Goal: Task Accomplishment & Management: Use online tool/utility

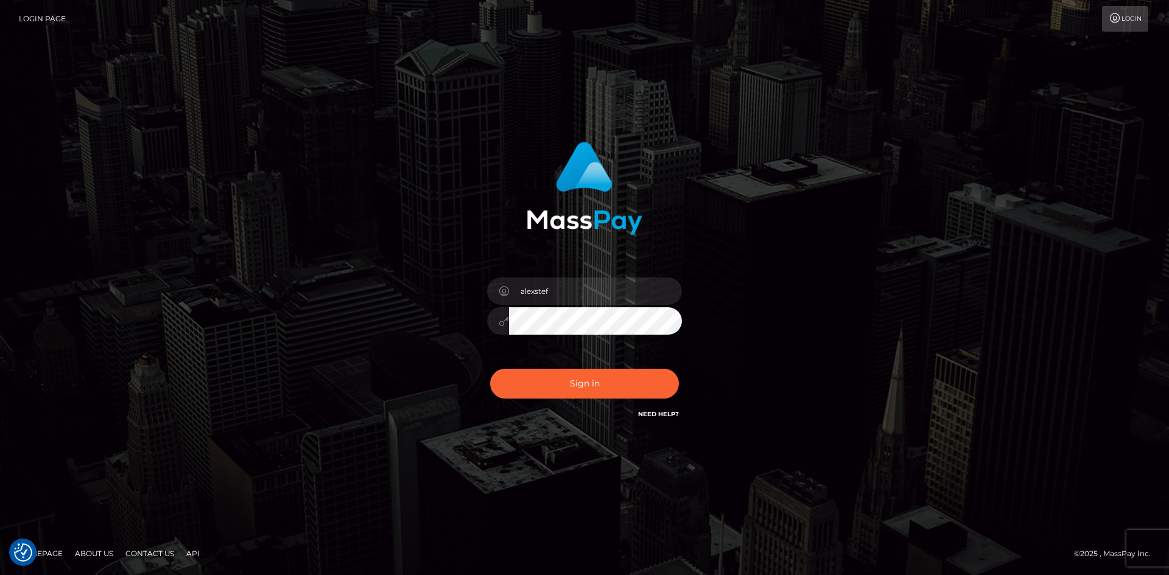
click at [608, 381] on button "Sign in" at bounding box center [584, 384] width 189 height 30
type input "alexstef"
click at [613, 380] on button "Sign in" at bounding box center [584, 384] width 189 height 30
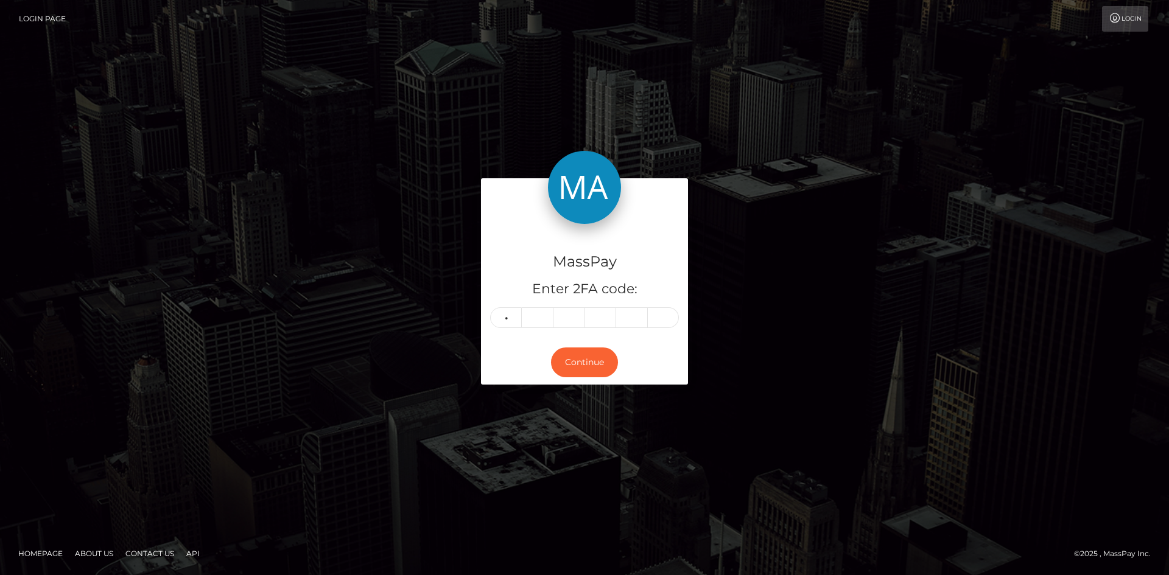
type input "8"
type input "3"
type input "4"
type input "5"
type input "8"
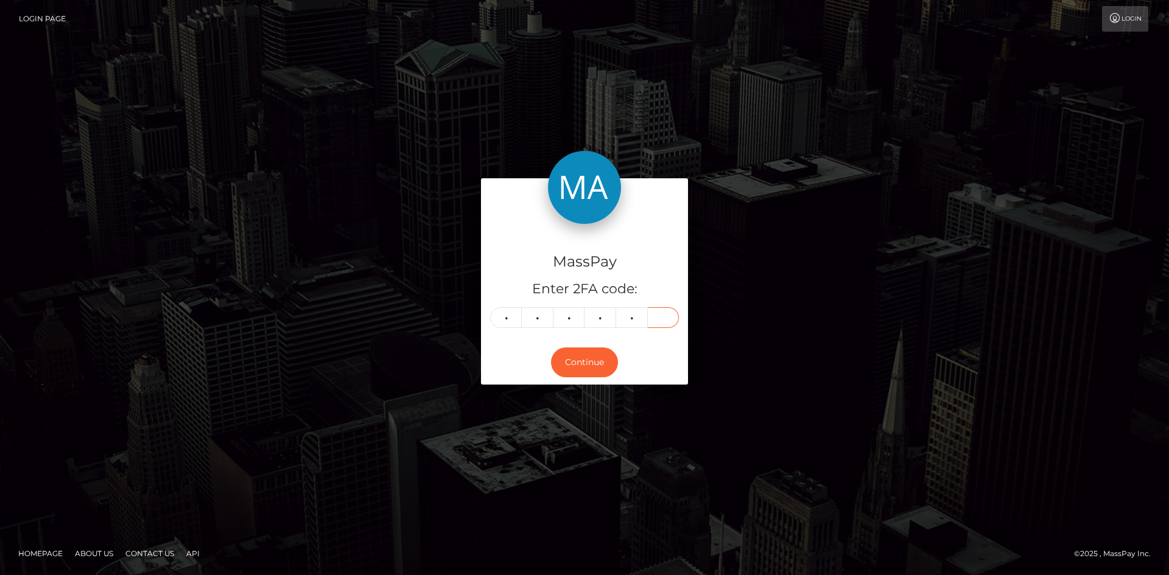
type input "7"
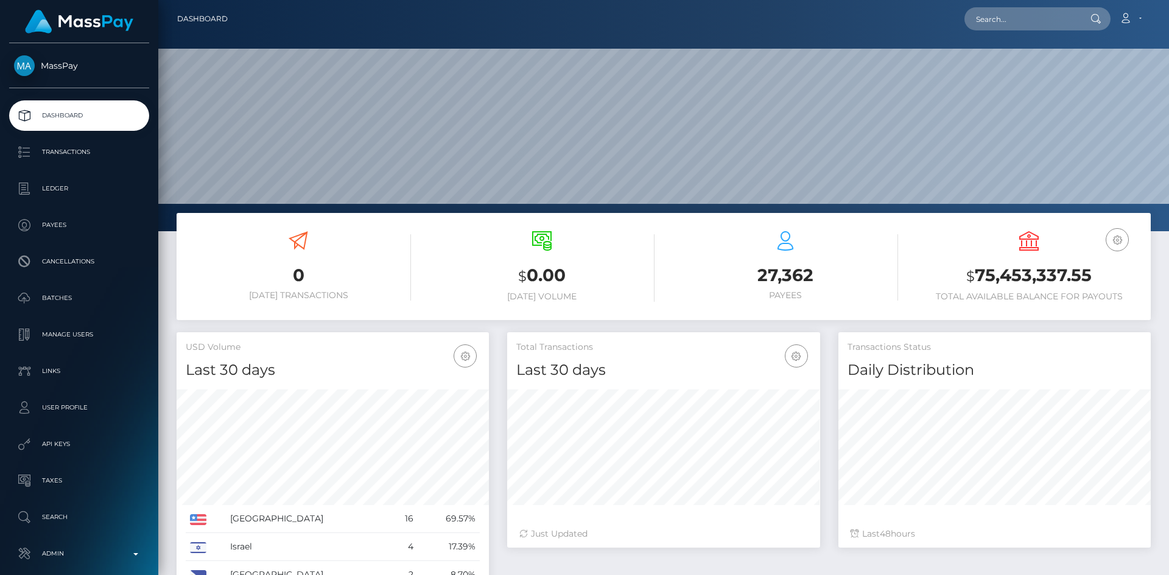
scroll to position [216, 313]
click at [1000, 23] on input "text" at bounding box center [1021, 18] width 114 height 23
paste input "sophiadesunivers@gmail.com"
type input "sophiadesunivers@gmail.com"
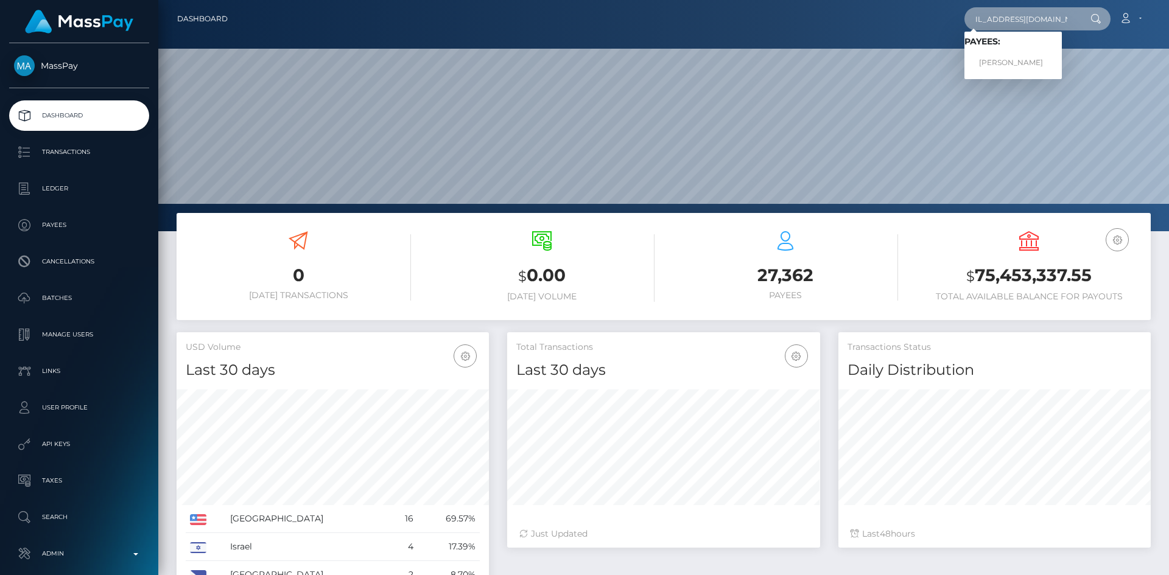
scroll to position [0, 0]
click at [1009, 70] on link "Sophie Desclaux" at bounding box center [1012, 63] width 97 height 23
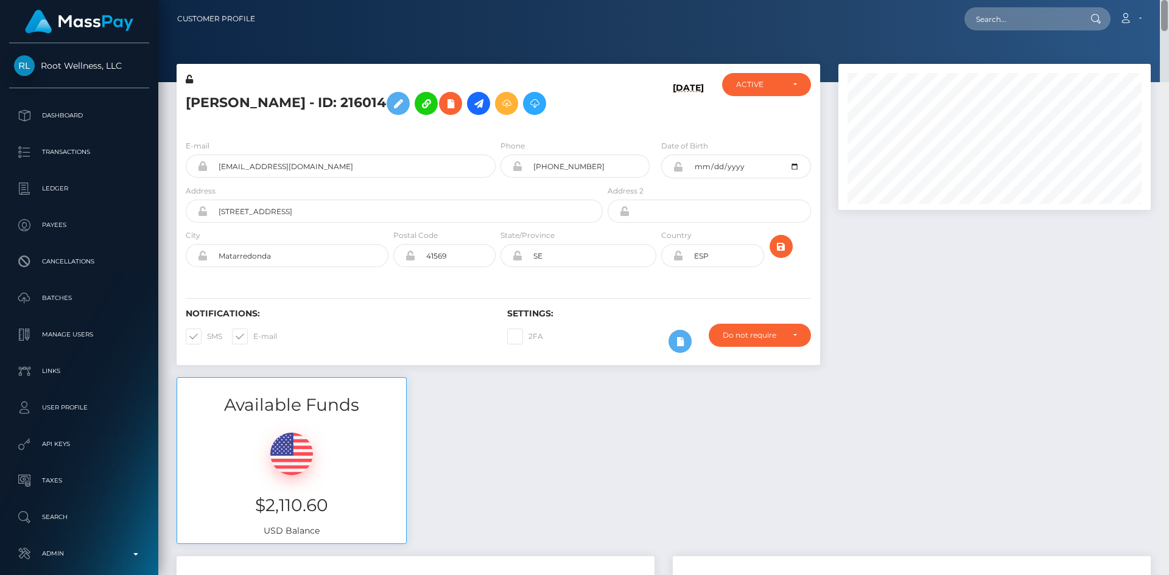
drag, startPoint x: 1165, startPoint y: 16, endPoint x: 913, endPoint y: 31, distance: 252.5
click at [1151, 0] on html "Root Wellness, LLC Dashboard Transactions Ledger Payees Batches" at bounding box center [584, 287] width 1169 height 575
click at [480, 103] on icon at bounding box center [478, 103] width 15 height 15
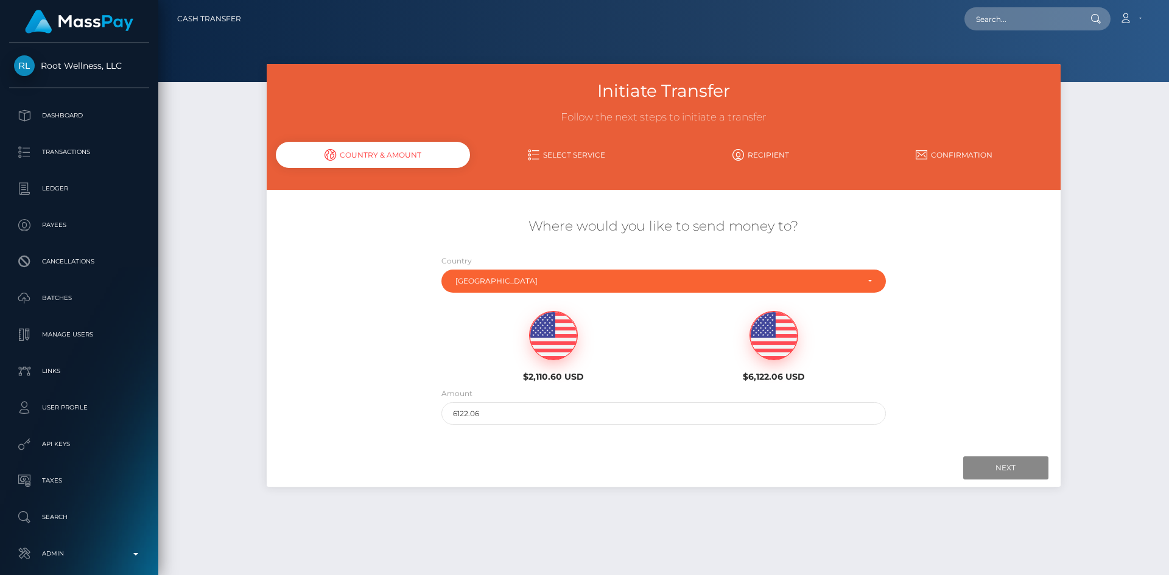
click at [552, 348] on img at bounding box center [553, 336] width 47 height 49
type input "2110.6"
click at [998, 476] on input "Next" at bounding box center [1005, 468] width 85 height 23
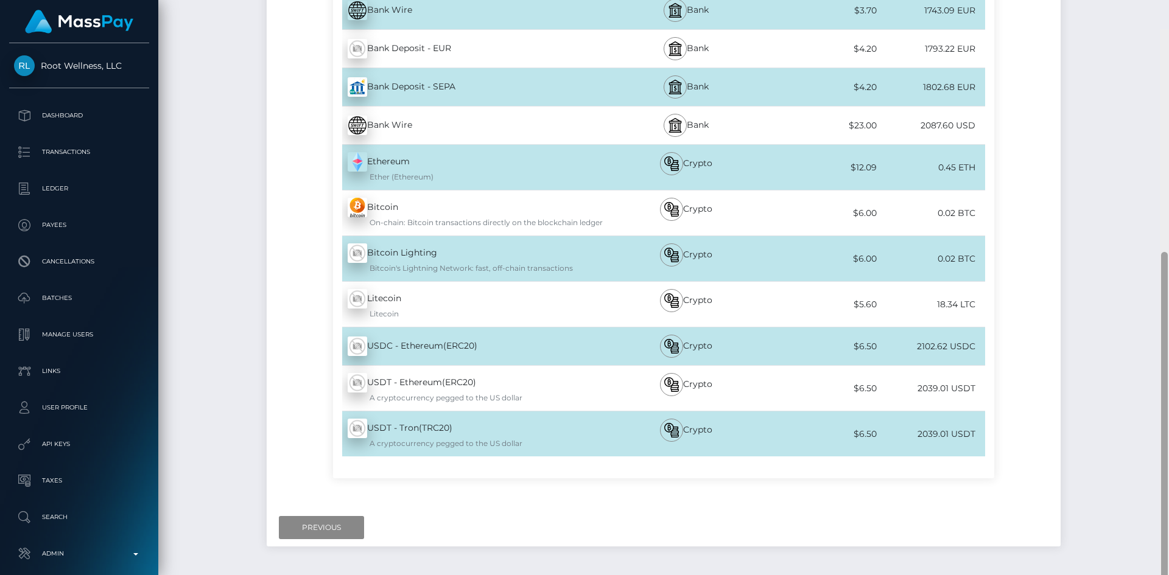
scroll to position [388, 0]
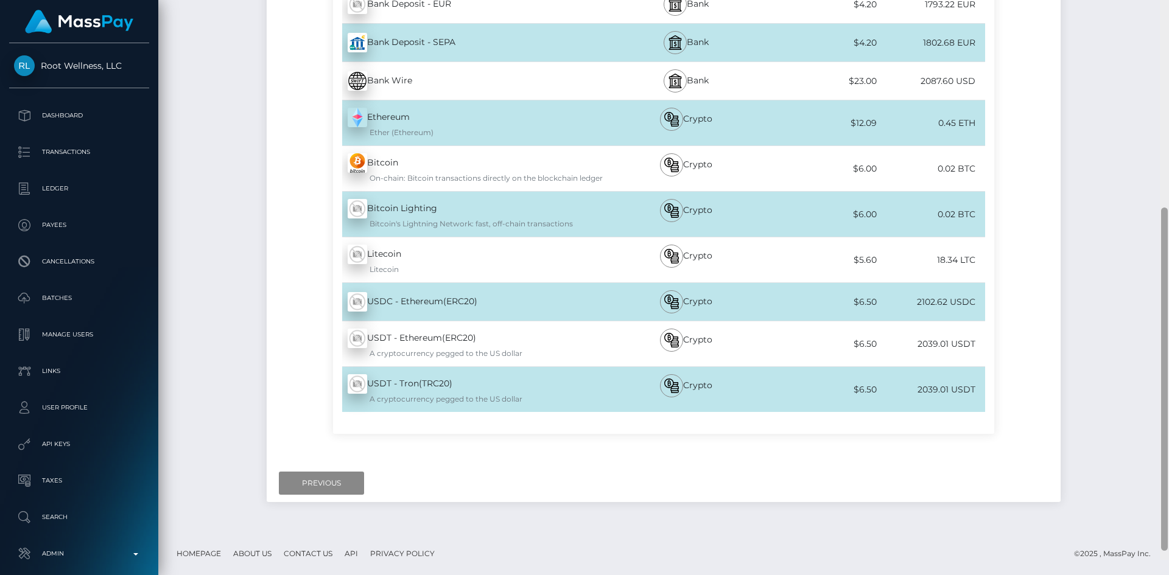
drag, startPoint x: 1163, startPoint y: 130, endPoint x: 1075, endPoint y: 387, distance: 271.5
click at [1168, 368] on div at bounding box center [1164, 272] width 9 height 575
click at [345, 475] on input "Previous" at bounding box center [321, 483] width 85 height 23
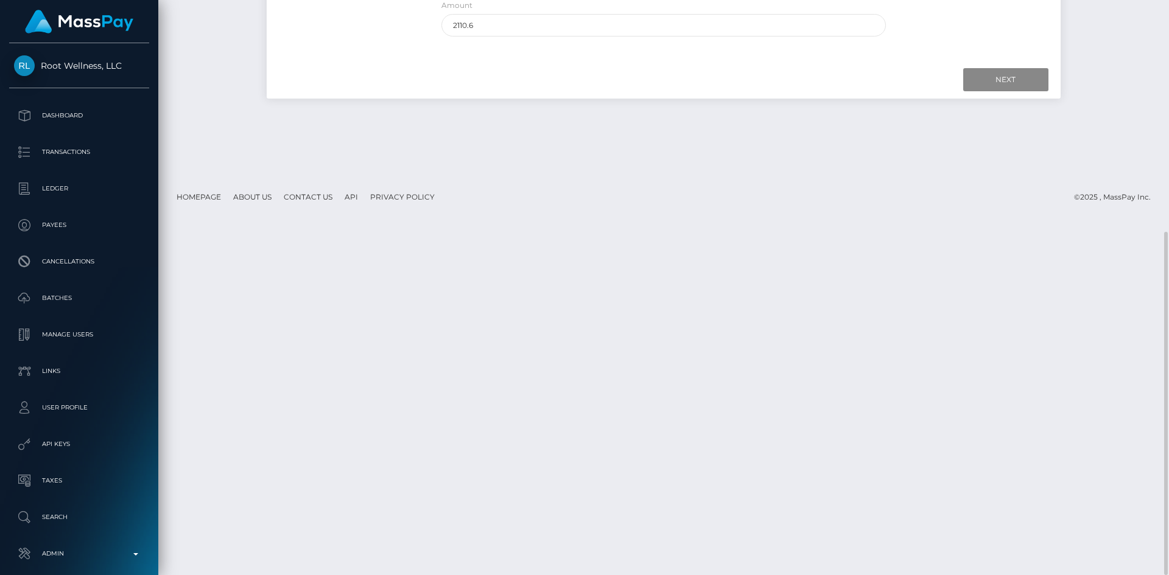
scroll to position [328, 0]
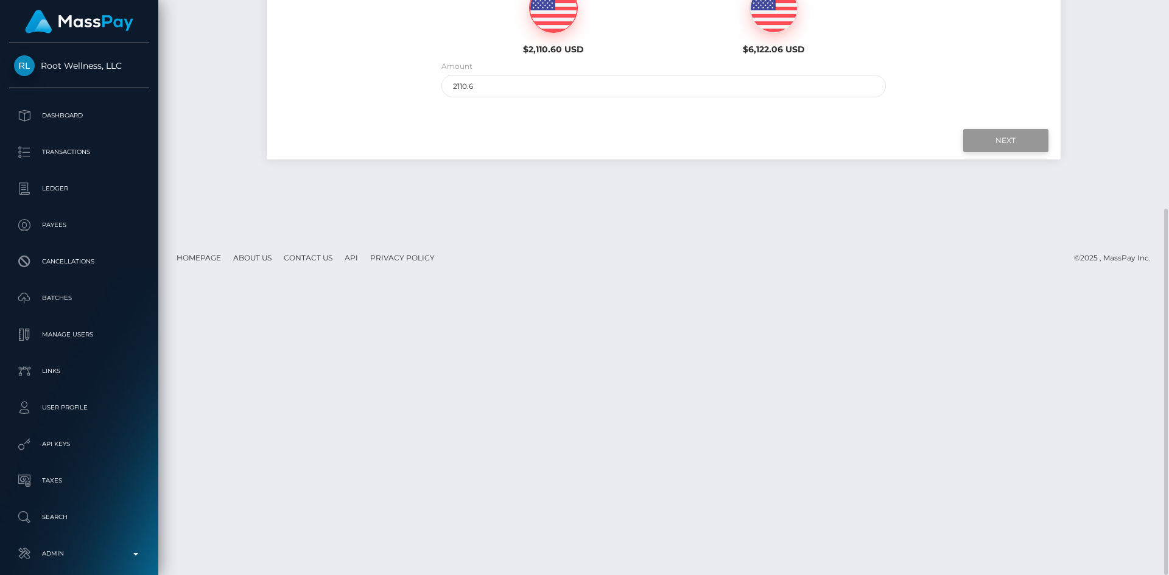
click at [1020, 142] on input "Next" at bounding box center [1005, 140] width 85 height 23
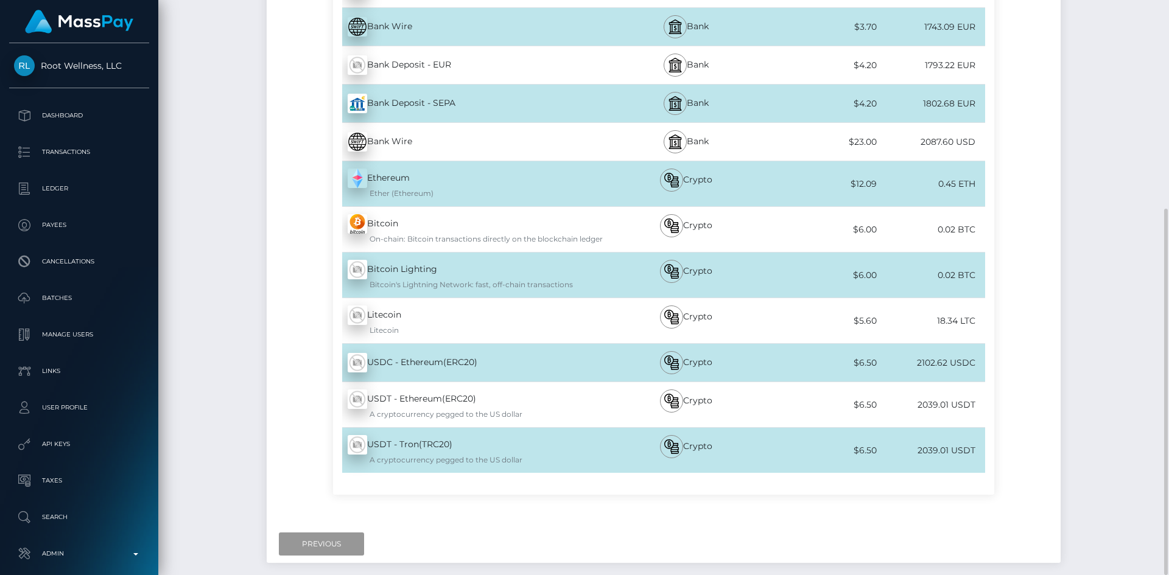
click at [319, 551] on input "Previous" at bounding box center [321, 544] width 85 height 23
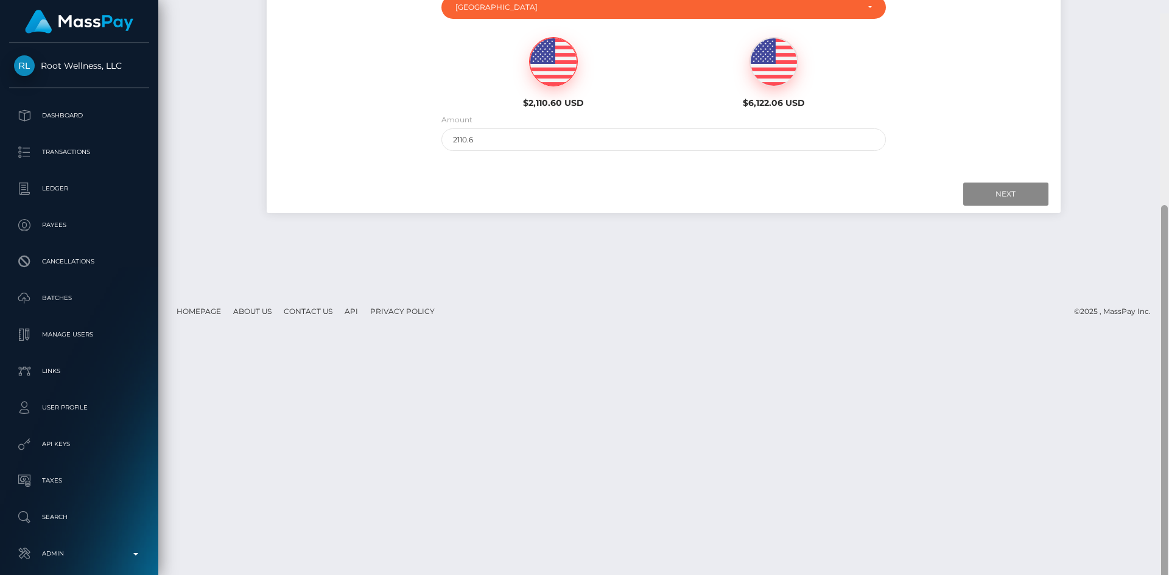
scroll to position [0, 0]
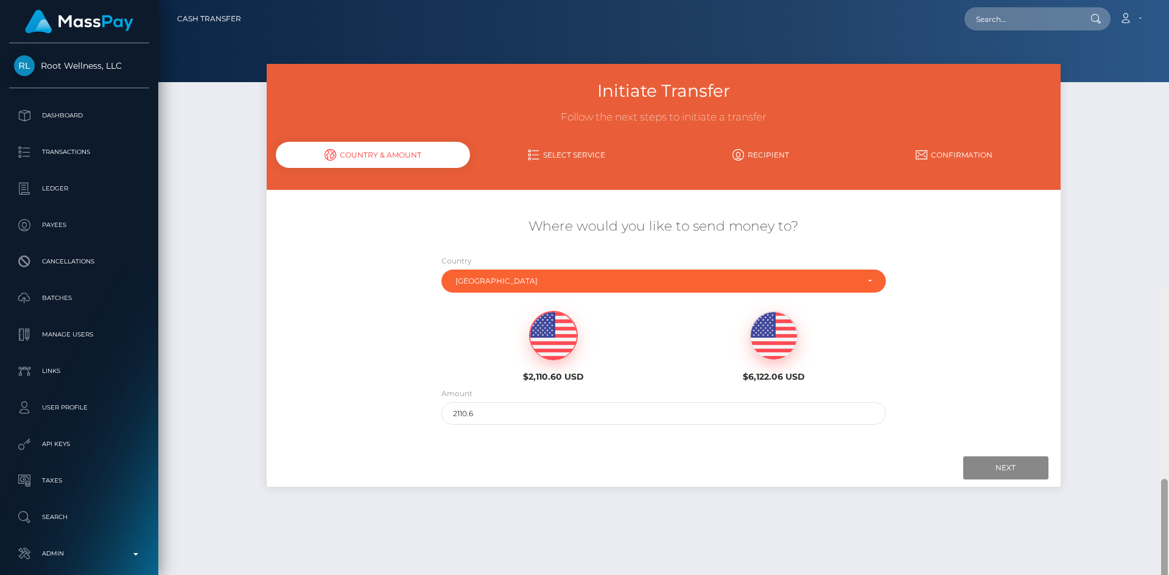
drag, startPoint x: 1162, startPoint y: 505, endPoint x: 1144, endPoint y: 180, distance: 325.6
click at [526, 264] on div "Country Abkhazia Afghanistan Albania Algeria American Samoa Andorra Angola Angu…" at bounding box center [663, 273] width 444 height 38
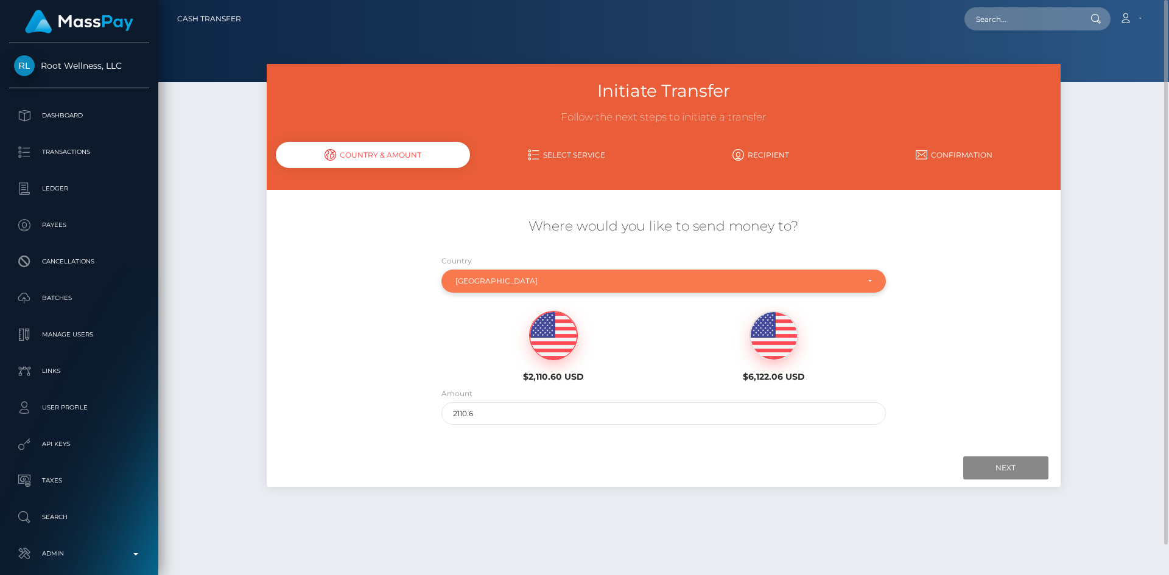
click at [519, 278] on div "Spain" at bounding box center [656, 281] width 402 height 10
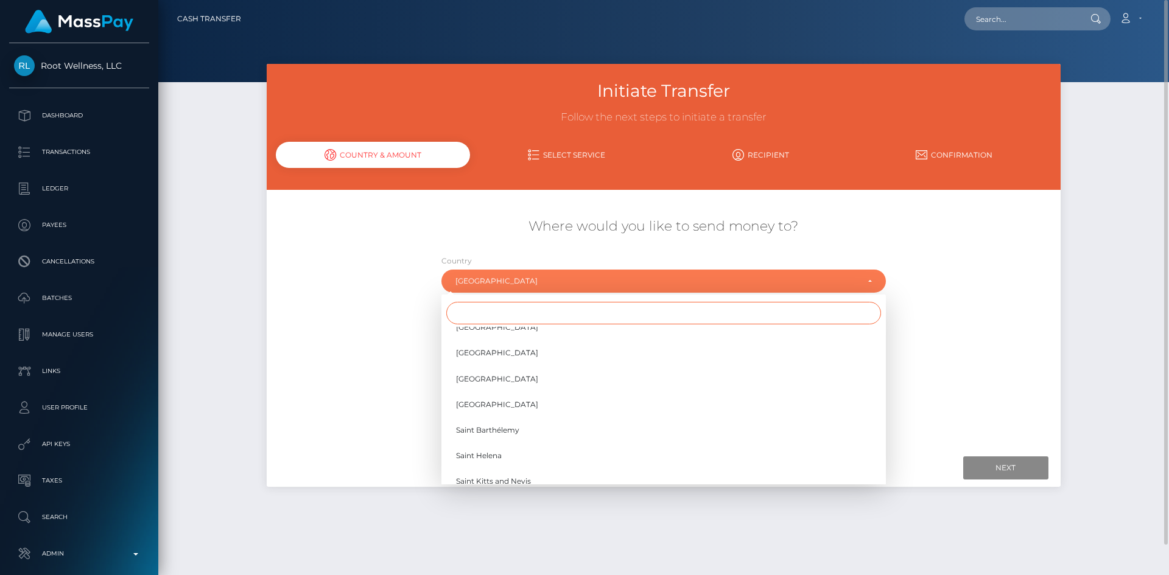
click at [480, 311] on input "Search" at bounding box center [663, 313] width 435 height 23
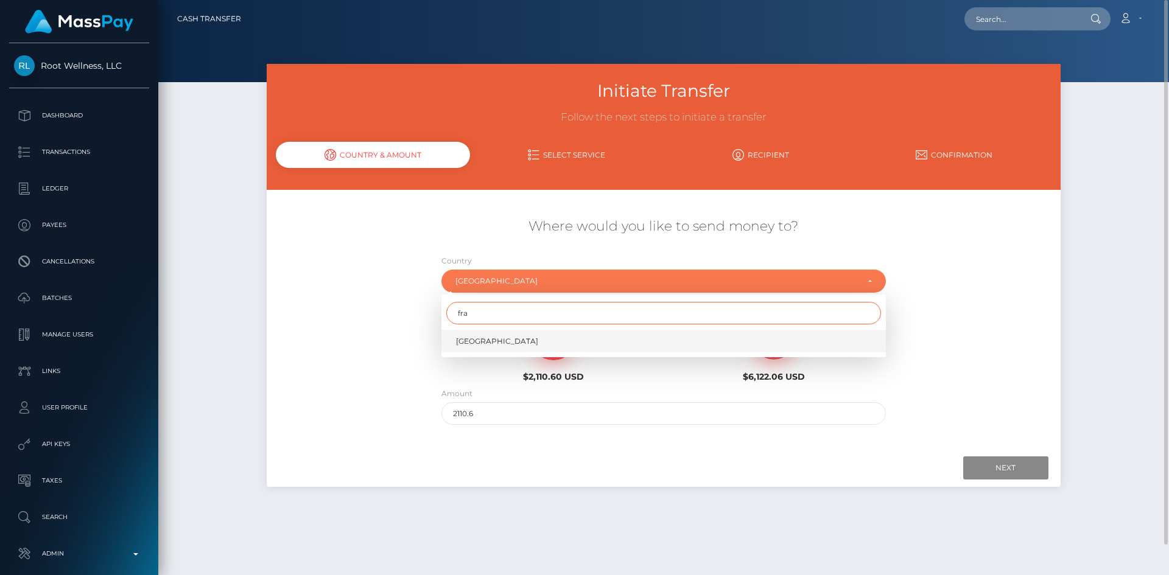
type input "fra"
click at [481, 334] on link "France" at bounding box center [663, 341] width 444 height 23
select select "FRA"
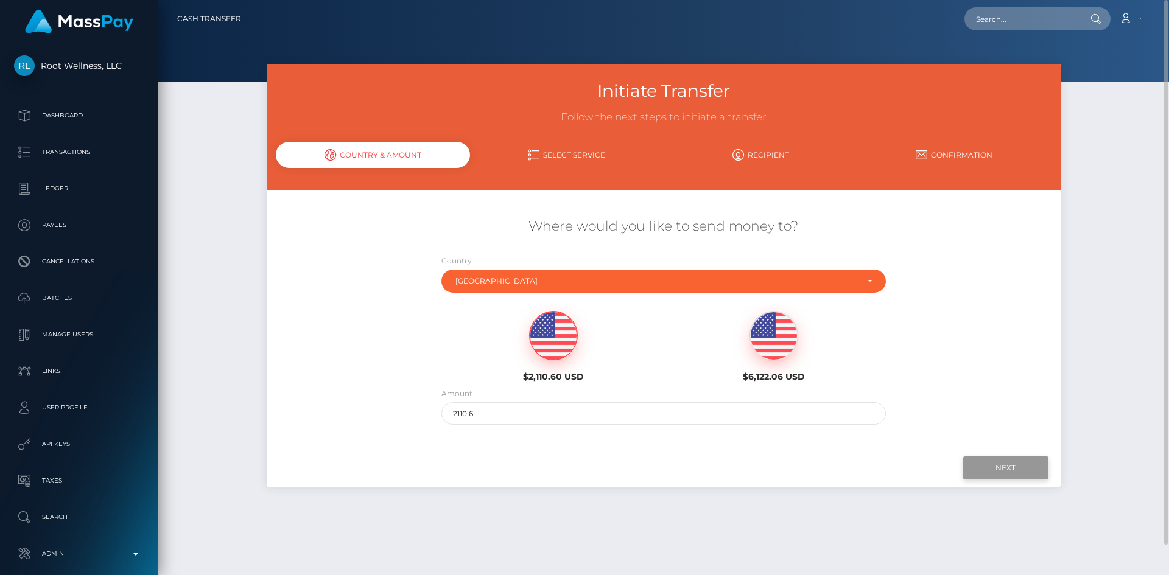
click at [997, 475] on input "Next" at bounding box center [1005, 468] width 85 height 23
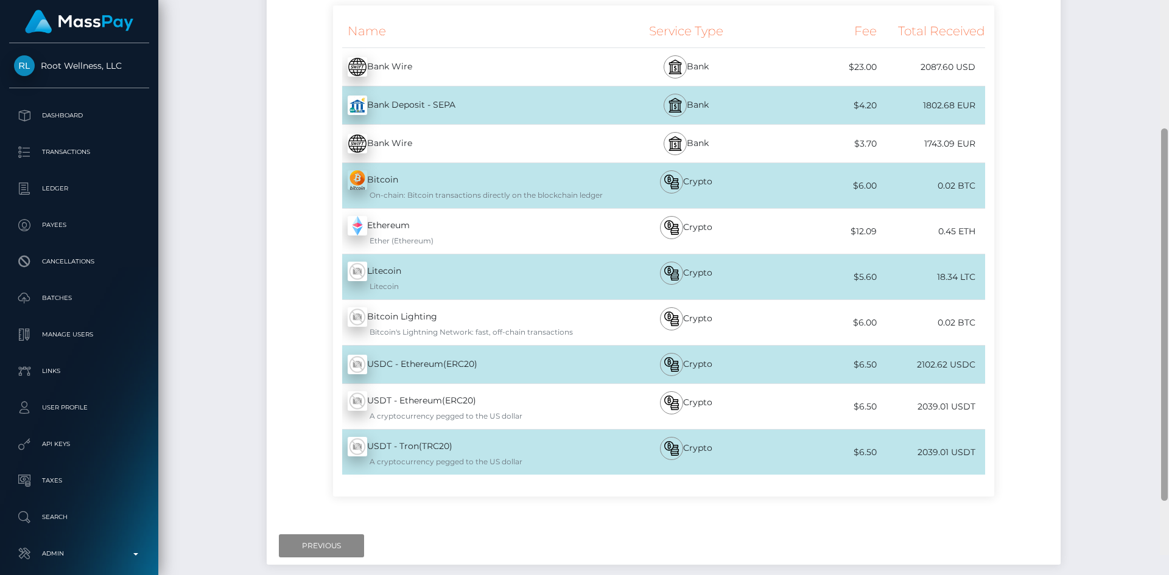
scroll to position [268, 0]
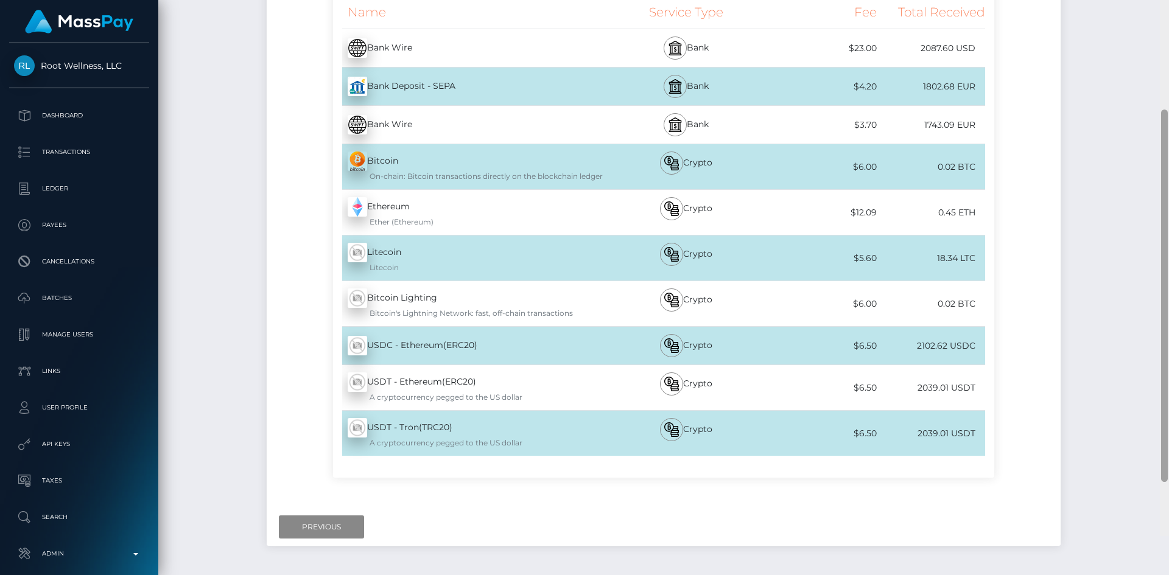
drag, startPoint x: 1168, startPoint y: 135, endPoint x: 870, endPoint y: 460, distance: 441.3
click at [1155, 367] on div "Cash Transfer Loading... Loading..." at bounding box center [663, 287] width 1011 height 575
click at [331, 527] on input "Previous" at bounding box center [321, 526] width 85 height 23
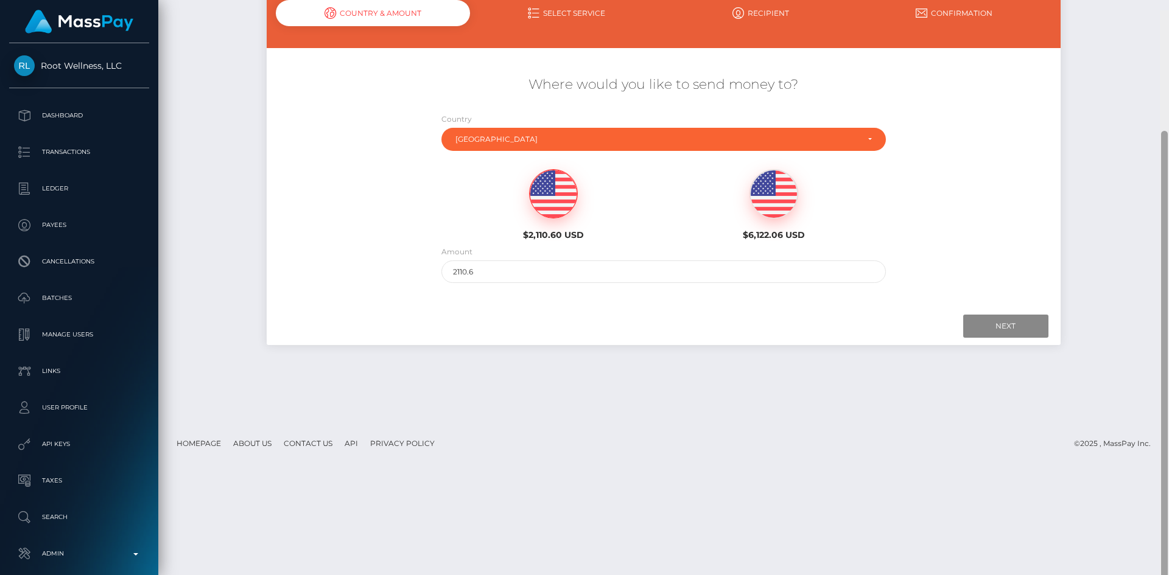
scroll to position [93, 0]
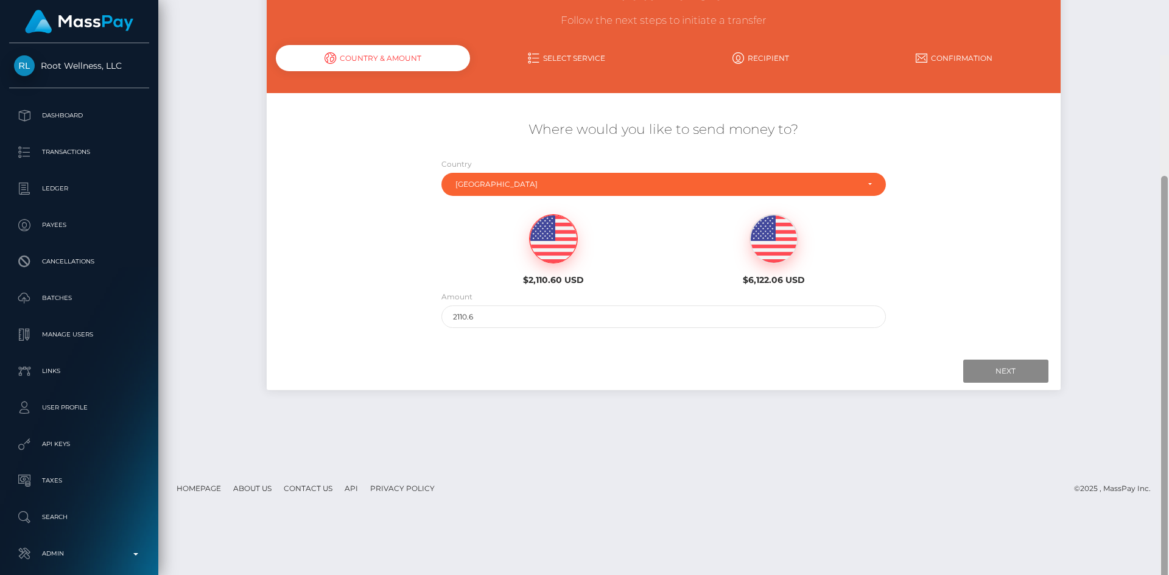
drag, startPoint x: 1165, startPoint y: 289, endPoint x: 1073, endPoint y: 174, distance: 147.7
click at [1160, 175] on div at bounding box center [1164, 342] width 9 height 575
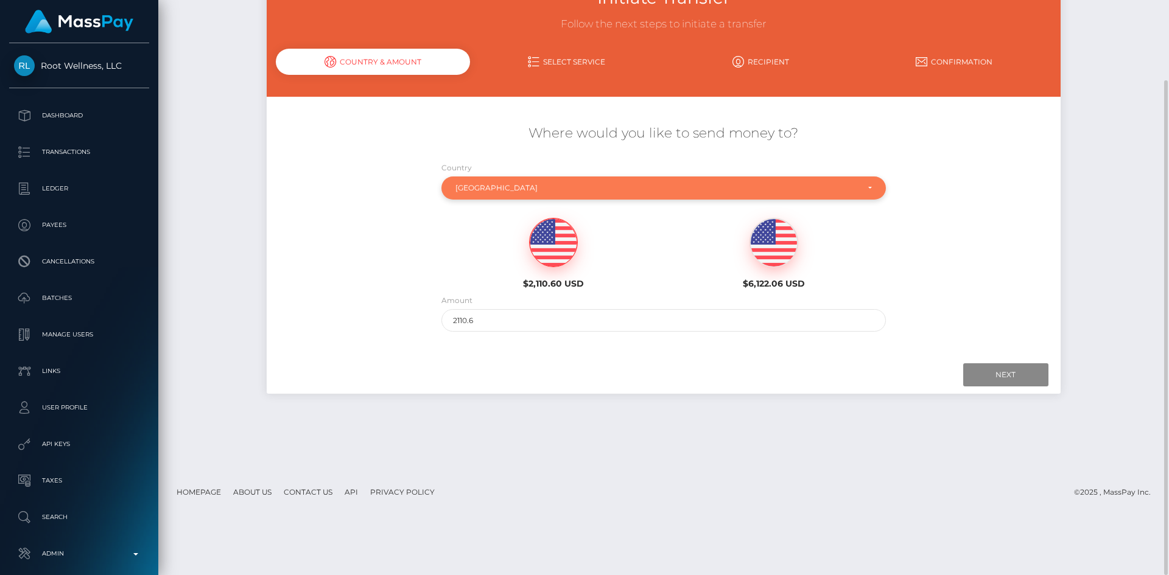
click at [542, 191] on div "France" at bounding box center [656, 188] width 402 height 10
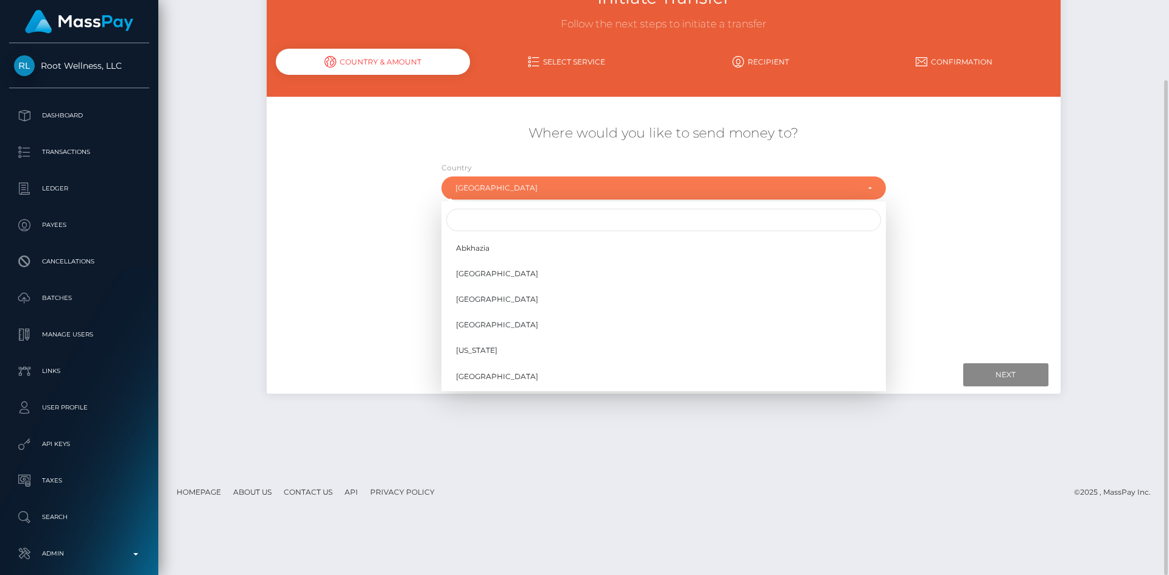
click at [376, 164] on div "Where would you like to send money to? Country Abkhazia Afghanistan Albania Alg…" at bounding box center [663, 228] width 793 height 220
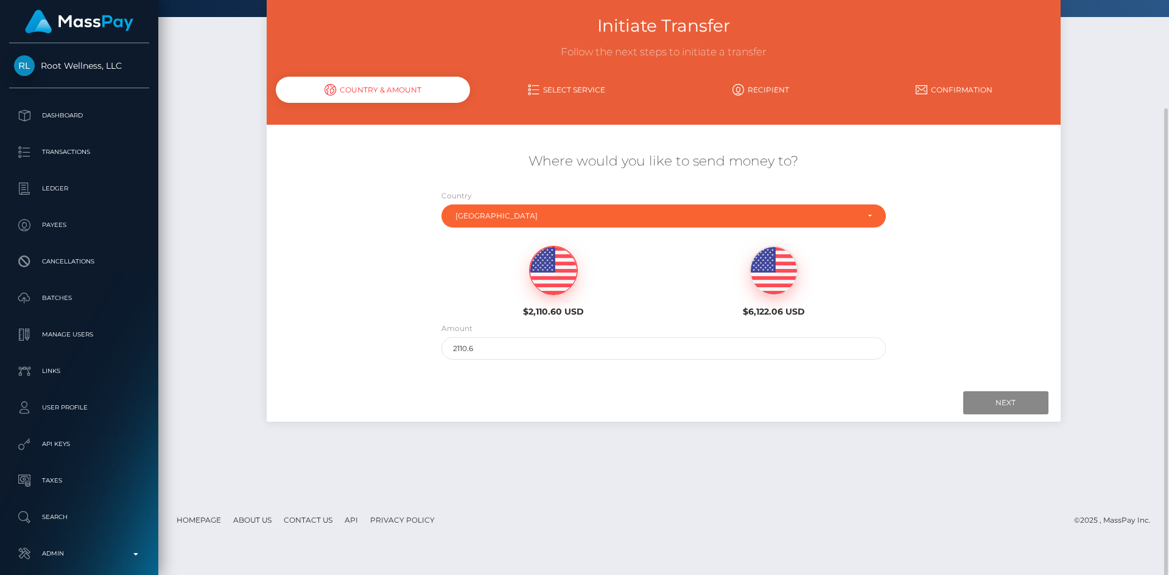
scroll to position [0, 0]
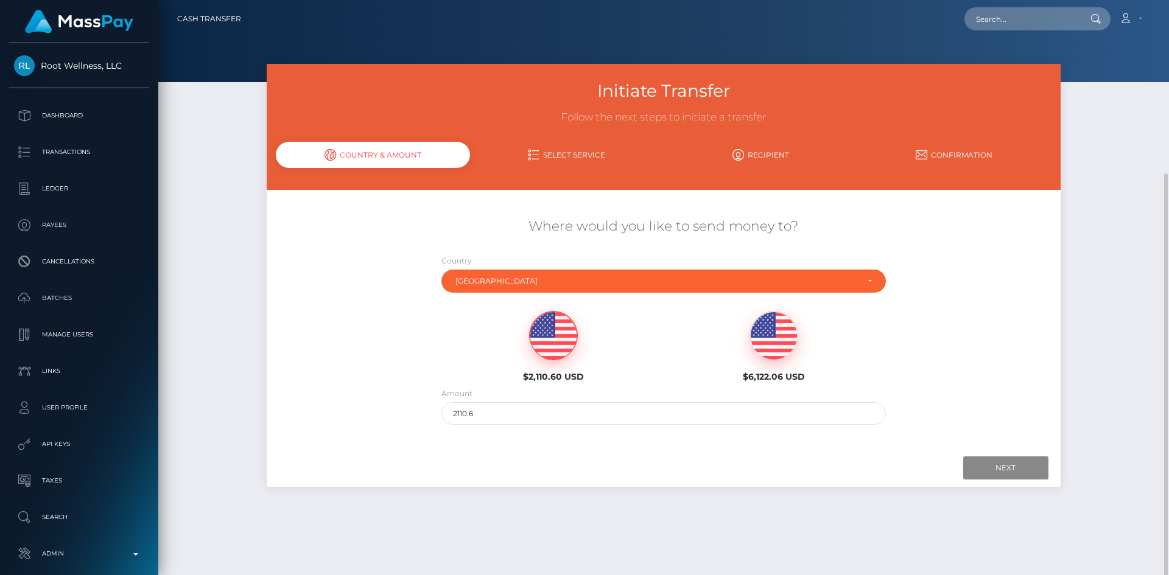
drag, startPoint x: 1160, startPoint y: 125, endPoint x: 1144, endPoint y: 63, distance: 64.2
click at [1146, 66] on div "Cash Transfer Loading... Loading..." at bounding box center [663, 287] width 1011 height 575
click at [1000, 21] on input "text" at bounding box center [1021, 18] width 114 height 23
paste input "[EMAIL_ADDRESS][DOMAIN_NAME]"
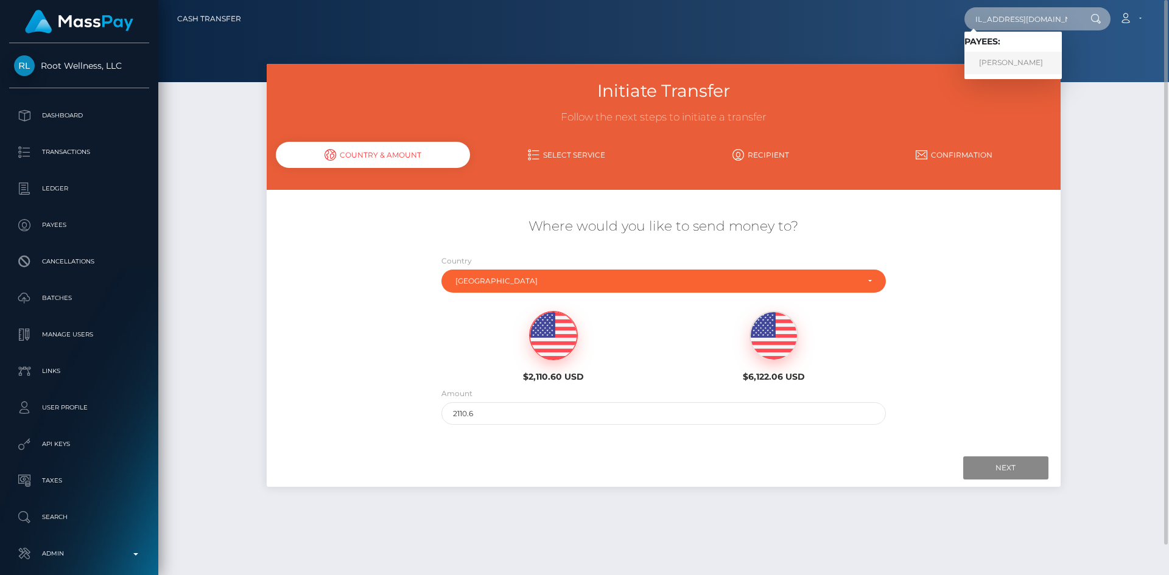
type input "[EMAIL_ADDRESS][DOMAIN_NAME]"
click at [998, 61] on link "Sophie Desclaux" at bounding box center [1012, 63] width 97 height 23
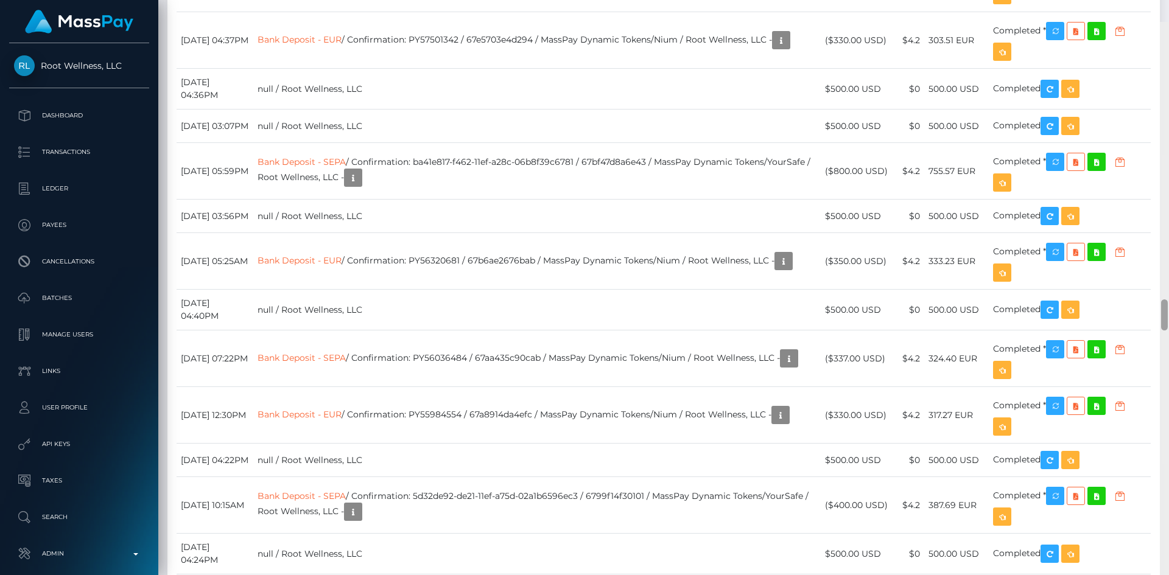
scroll to position [5046, 0]
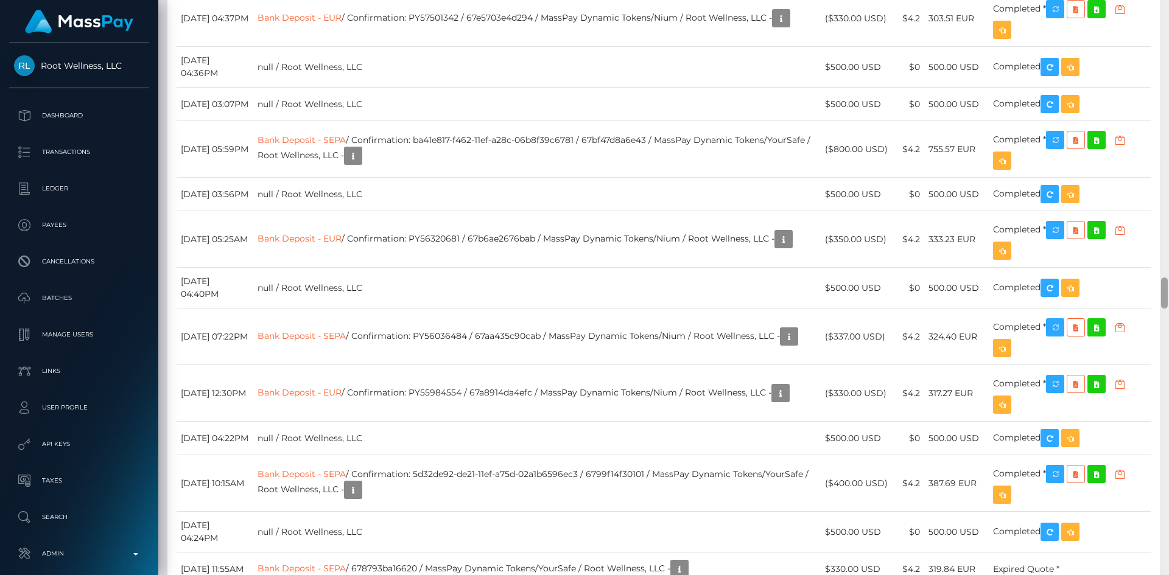
drag, startPoint x: 1164, startPoint y: 21, endPoint x: 1163, endPoint y: 289, distance: 267.9
click at [1163, 289] on div at bounding box center [1164, 293] width 7 height 31
